Goal: Use online tool/utility: Utilize a website feature to perform a specific function

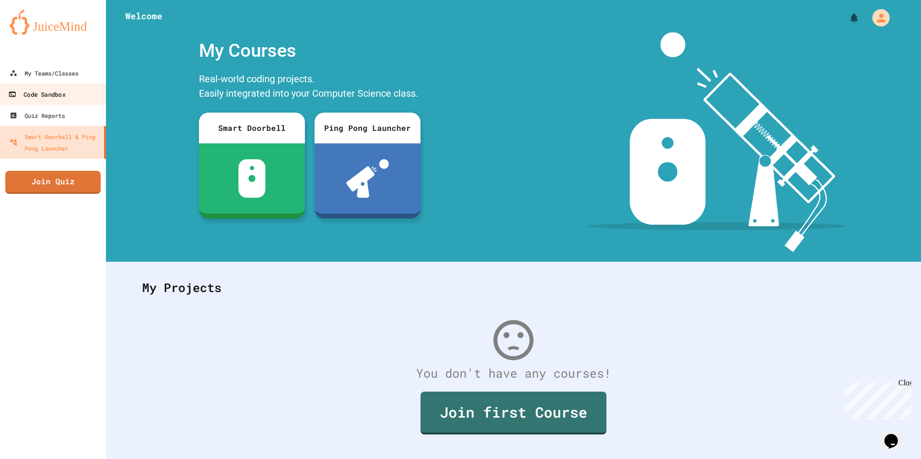
click at [39, 96] on div "Code Sandbox" at bounding box center [36, 95] width 57 height 12
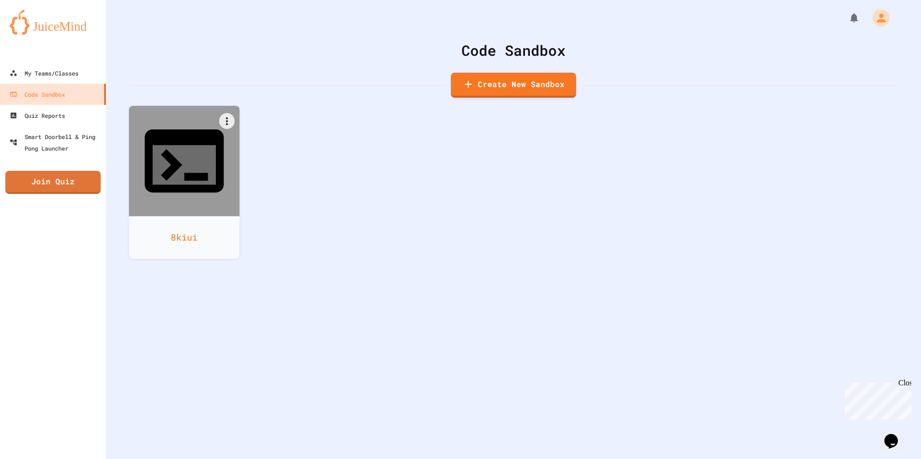
click at [151, 146] on div at bounding box center [184, 161] width 111 height 111
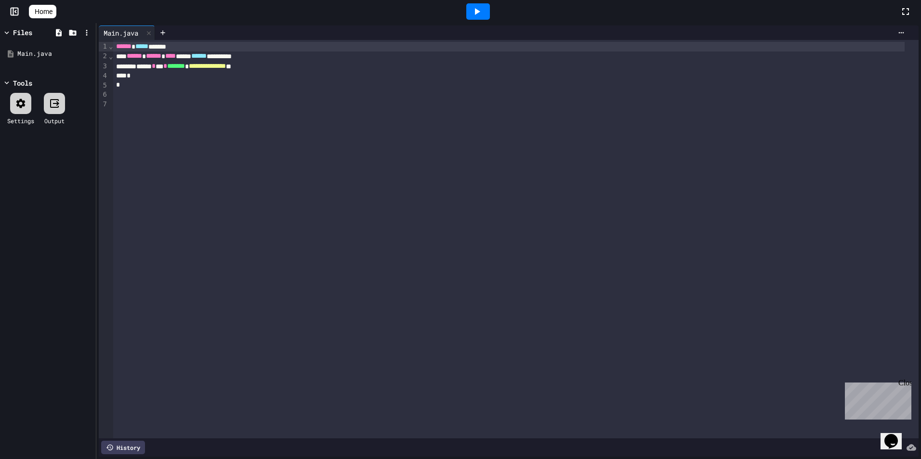
click at [169, 107] on div at bounding box center [515, 104] width 805 height 10
